Goal: Transaction & Acquisition: Purchase product/service

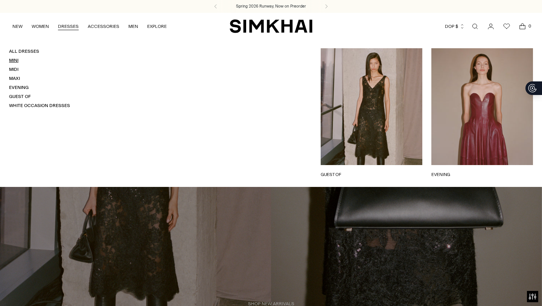
click at [11, 59] on link "Mini" at bounding box center [13, 60] width 9 height 5
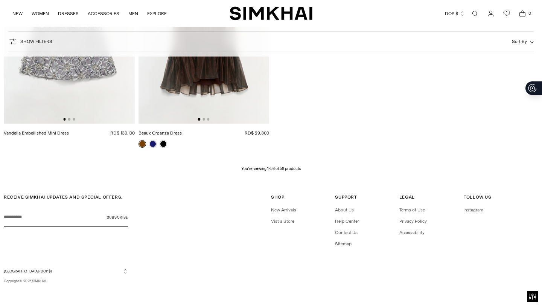
scroll to position [3450, 0]
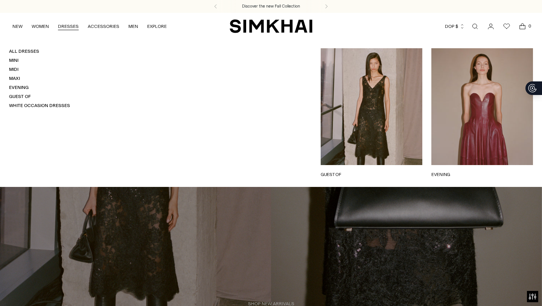
click at [14, 63] on h4 "Mini" at bounding box center [39, 60] width 61 height 6
click at [17, 60] on link "Mini" at bounding box center [13, 60] width 9 height 5
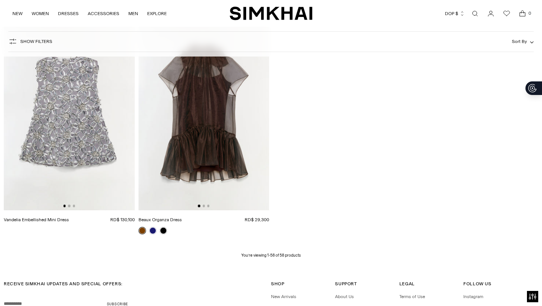
scroll to position [3450, 0]
